Goal: Information Seeking & Learning: Learn about a topic

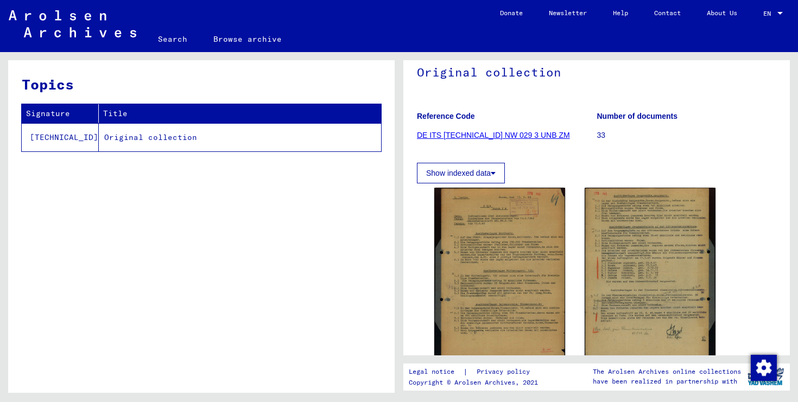
scroll to position [100, 0]
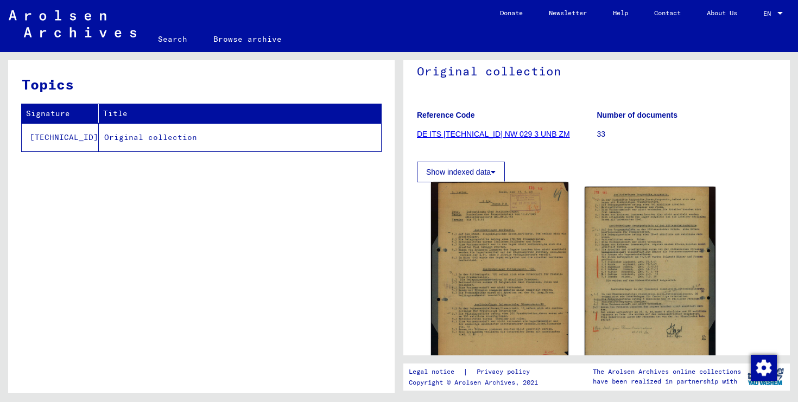
click at [541, 238] on img at bounding box center [499, 274] width 137 height 184
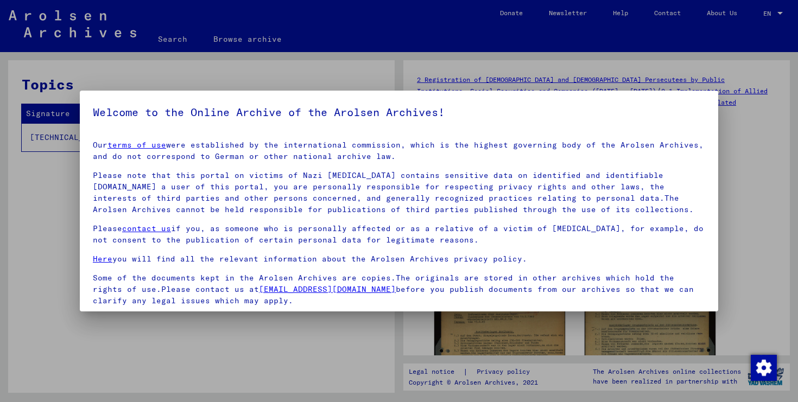
scroll to position [80, 0]
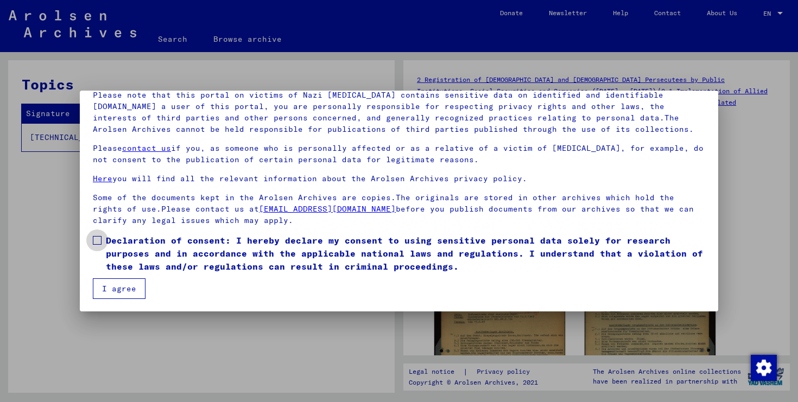
click at [209, 236] on span "Declaration of consent: I hereby declare my consent to using sensitive personal…" at bounding box center [405, 253] width 599 height 39
click at [101, 292] on button "I agree" at bounding box center [119, 288] width 53 height 21
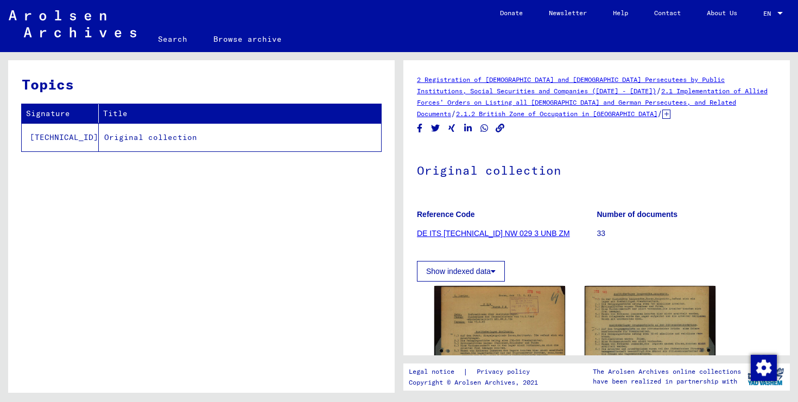
click at [468, 283] on div "DocID: 70616311 DocID: 70616311" at bounding box center [596, 378] width 333 height 193
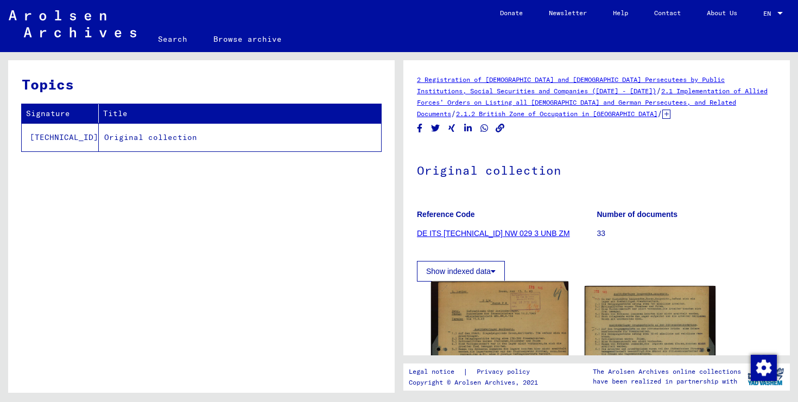
click at [468, 291] on img at bounding box center [499, 374] width 137 height 184
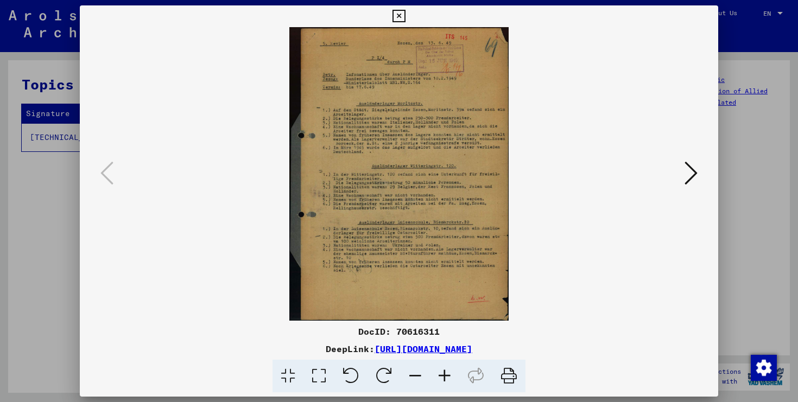
click at [437, 375] on icon at bounding box center [444, 376] width 29 height 33
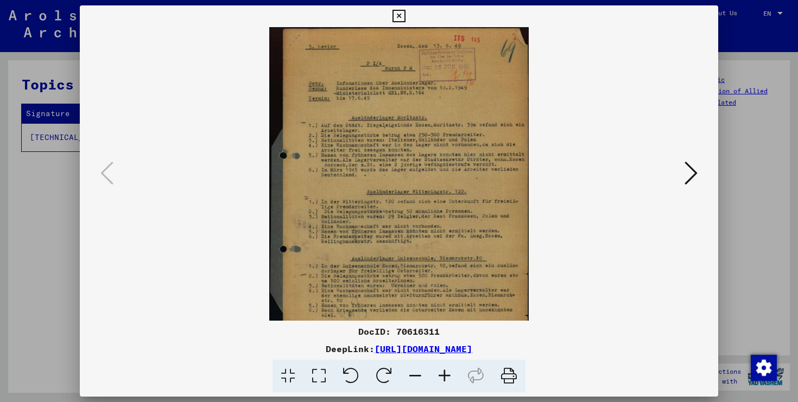
click at [437, 375] on icon at bounding box center [444, 376] width 29 height 33
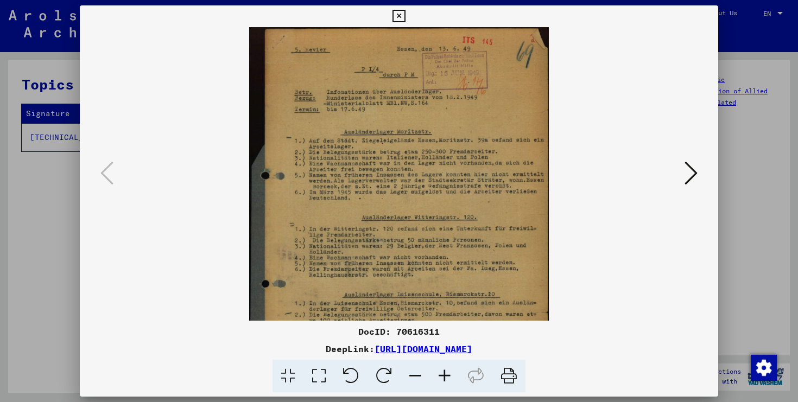
click at [437, 375] on icon at bounding box center [444, 376] width 29 height 33
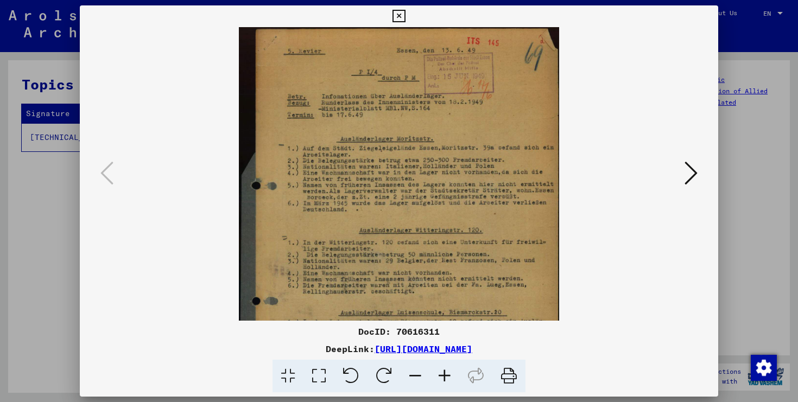
click at [437, 375] on icon at bounding box center [444, 376] width 29 height 33
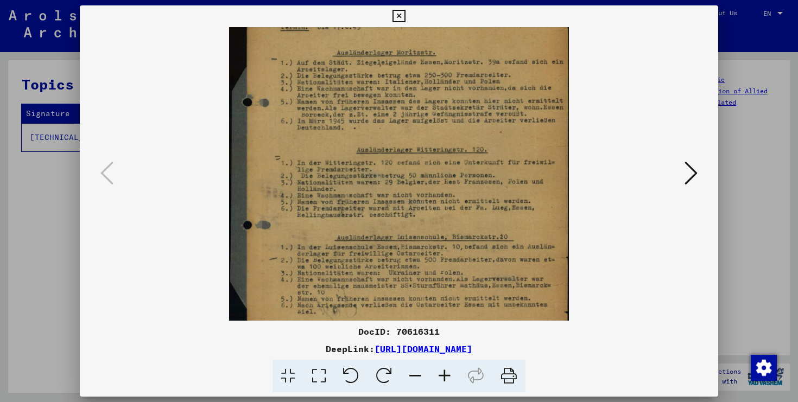
scroll to position [101, 0]
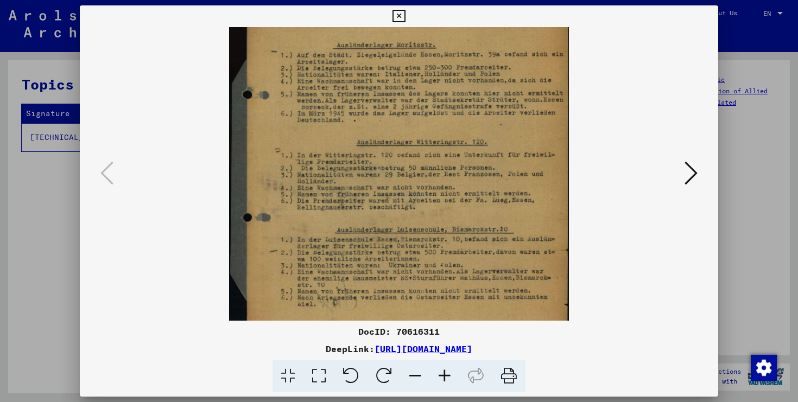
drag, startPoint x: 450, startPoint y: 315, endPoint x: 450, endPoint y: 214, distance: 100.4
click at [450, 214] on img at bounding box center [399, 154] width 340 height 457
click at [695, 175] on icon at bounding box center [690, 173] width 13 height 26
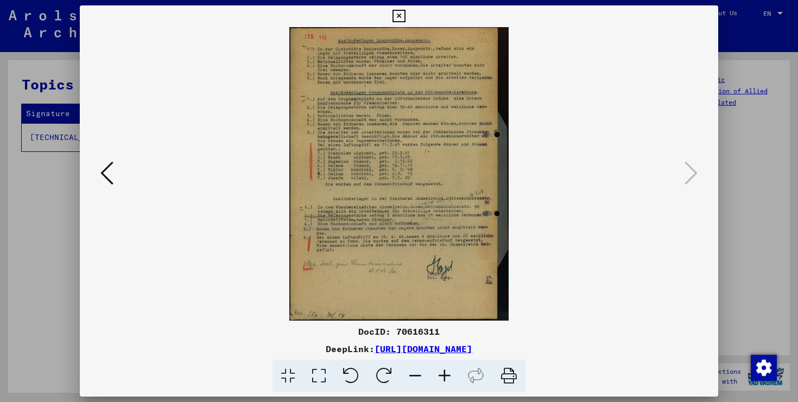
click at [442, 376] on icon at bounding box center [444, 376] width 29 height 33
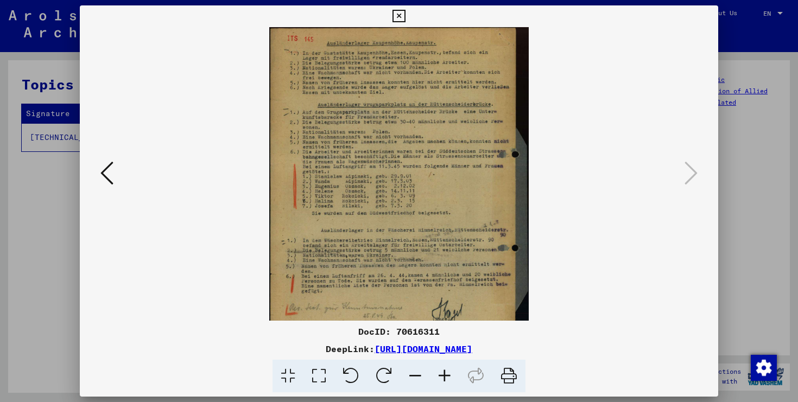
click at [442, 376] on icon at bounding box center [444, 376] width 29 height 33
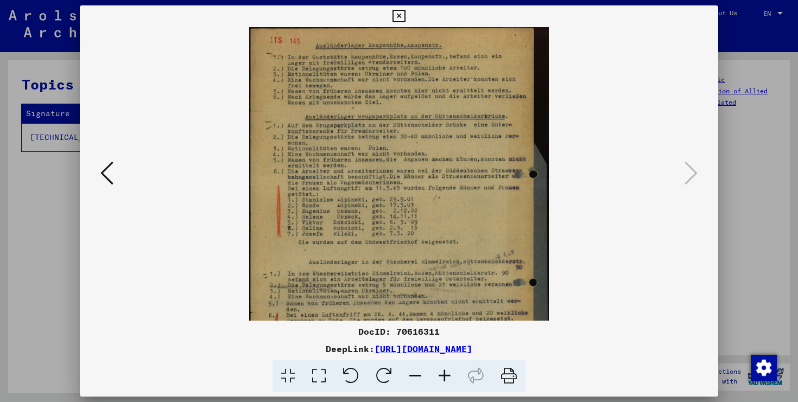
click at [442, 376] on icon at bounding box center [444, 376] width 29 height 33
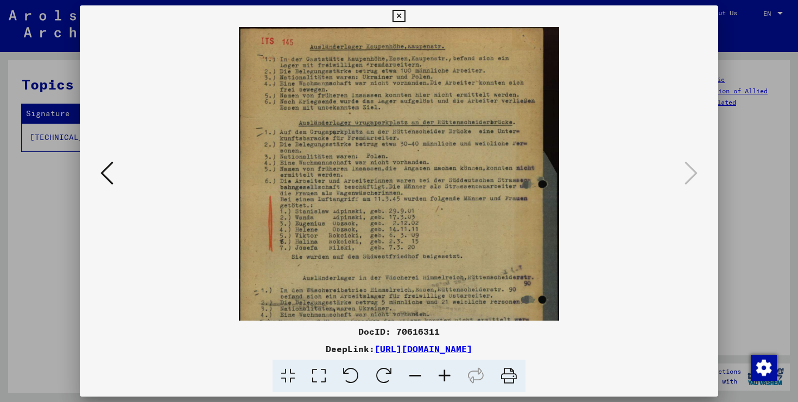
click at [442, 376] on icon at bounding box center [444, 376] width 29 height 33
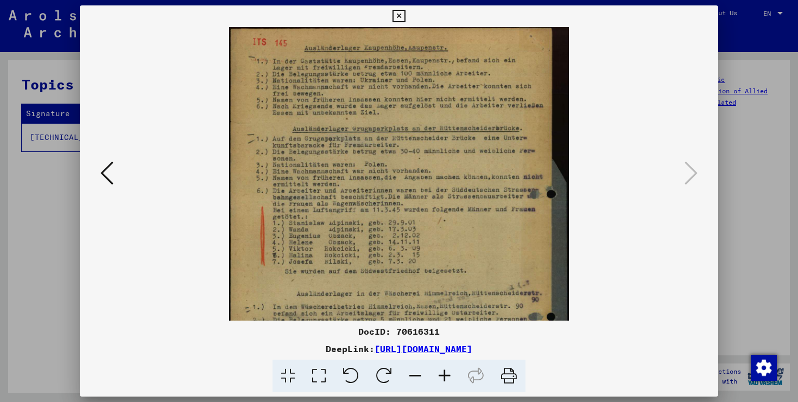
click at [442, 376] on icon at bounding box center [444, 376] width 29 height 33
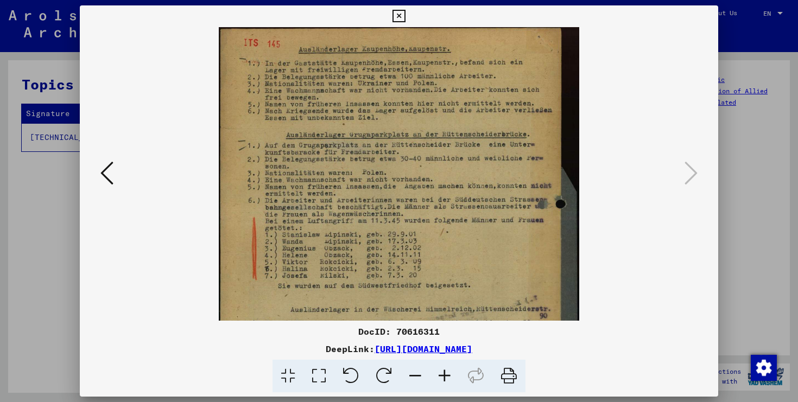
click at [442, 376] on icon at bounding box center [444, 376] width 29 height 33
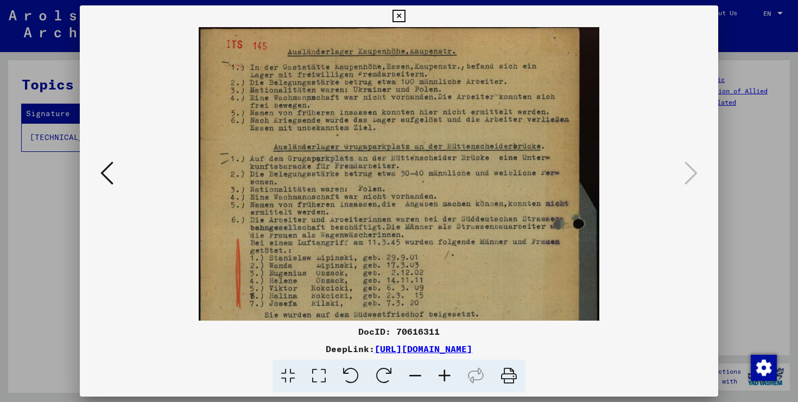
click at [442, 376] on icon at bounding box center [444, 376] width 29 height 33
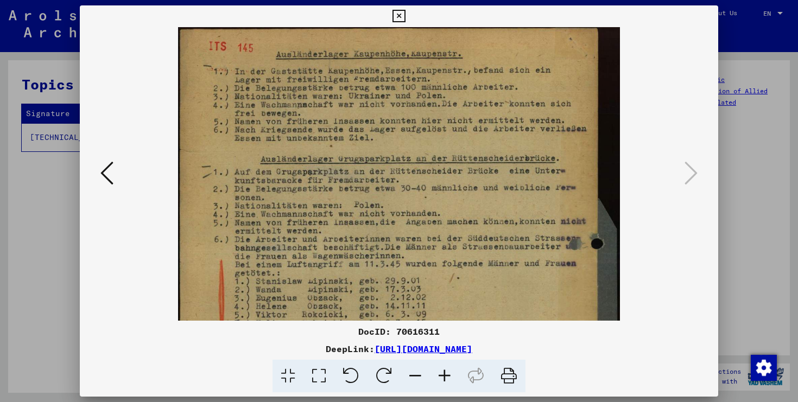
click at [442, 376] on icon at bounding box center [444, 376] width 29 height 33
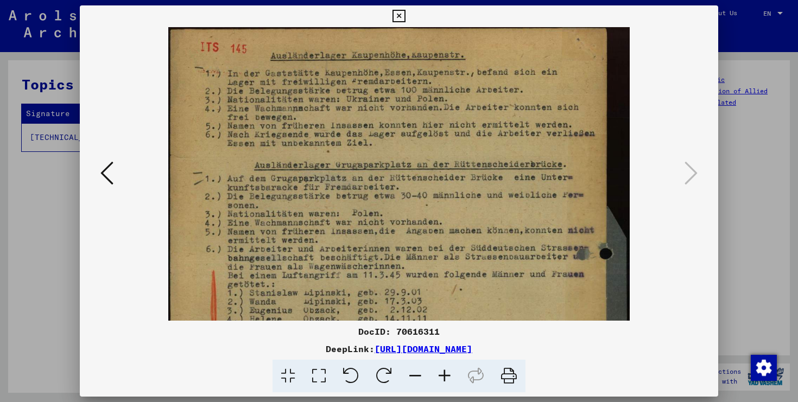
click at [442, 376] on icon at bounding box center [444, 376] width 29 height 33
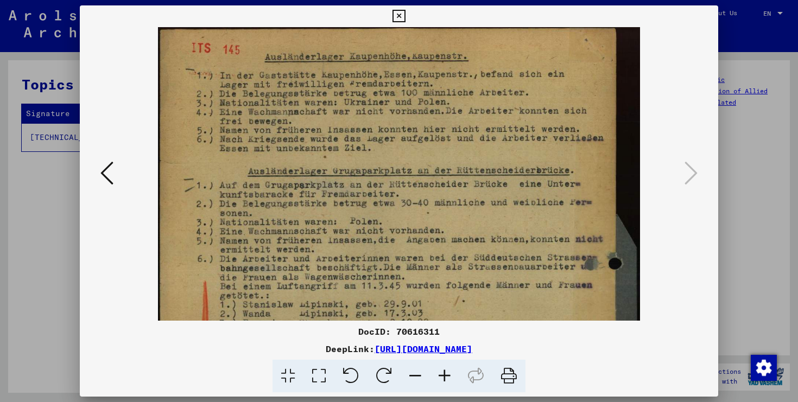
click at [442, 376] on icon at bounding box center [444, 376] width 29 height 33
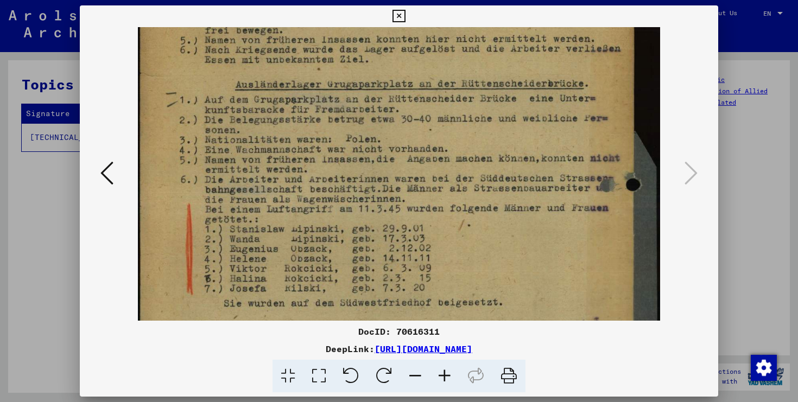
scroll to position [100, 0]
drag, startPoint x: 439, startPoint y: 199, endPoint x: 441, endPoint y: 99, distance: 99.9
click at [441, 99] on img at bounding box center [399, 277] width 522 height 701
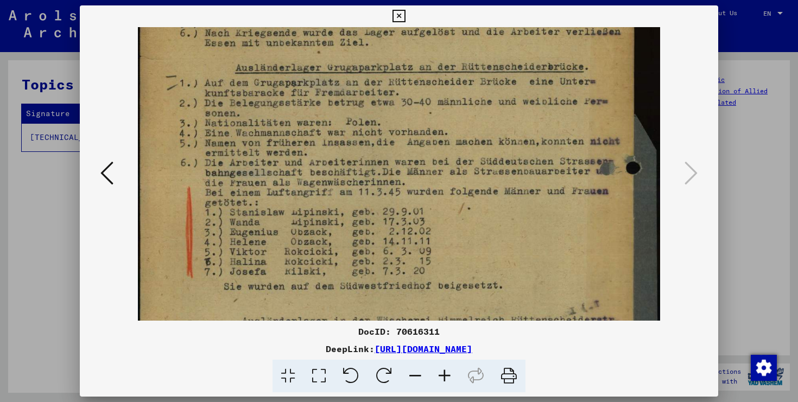
drag, startPoint x: 439, startPoint y: 114, endPoint x: 440, endPoint y: 102, distance: 12.6
click at [440, 102] on img at bounding box center [399, 262] width 522 height 701
drag, startPoint x: 452, startPoint y: 335, endPoint x: 395, endPoint y: 334, distance: 57.0
click at [395, 334] on div "DocID: 70616311" at bounding box center [399, 331] width 638 height 13
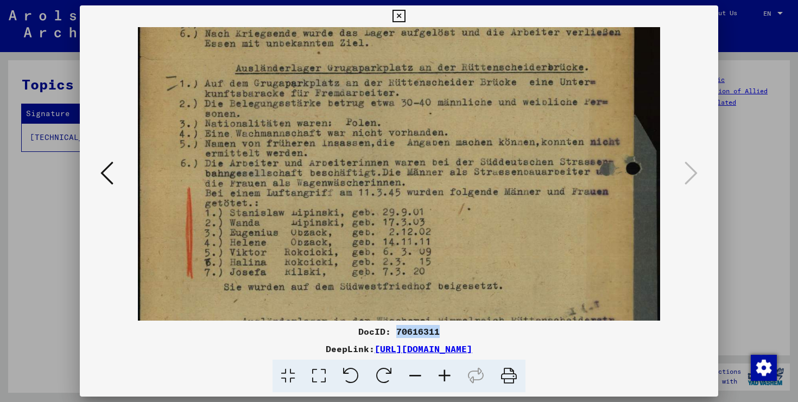
copy div "70616311"
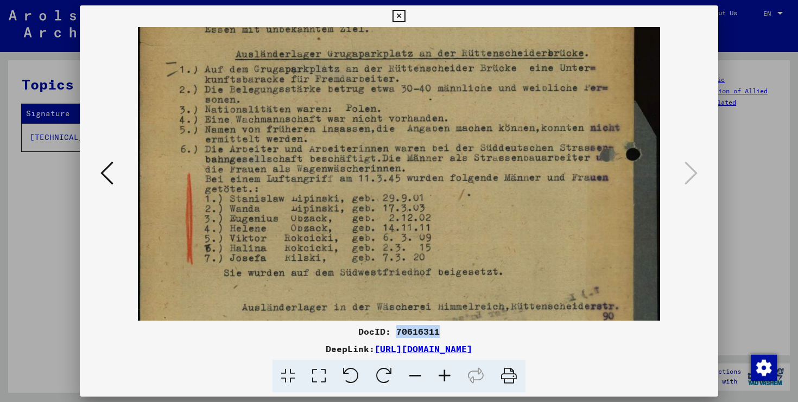
scroll to position [131, 0]
drag, startPoint x: 325, startPoint y: 85, endPoint x: 325, endPoint y: 69, distance: 15.8
click at [325, 69] on img at bounding box center [399, 246] width 522 height 701
click at [138, 363] on div at bounding box center [399, 376] width 630 height 33
